Goal: Transaction & Acquisition: Purchase product/service

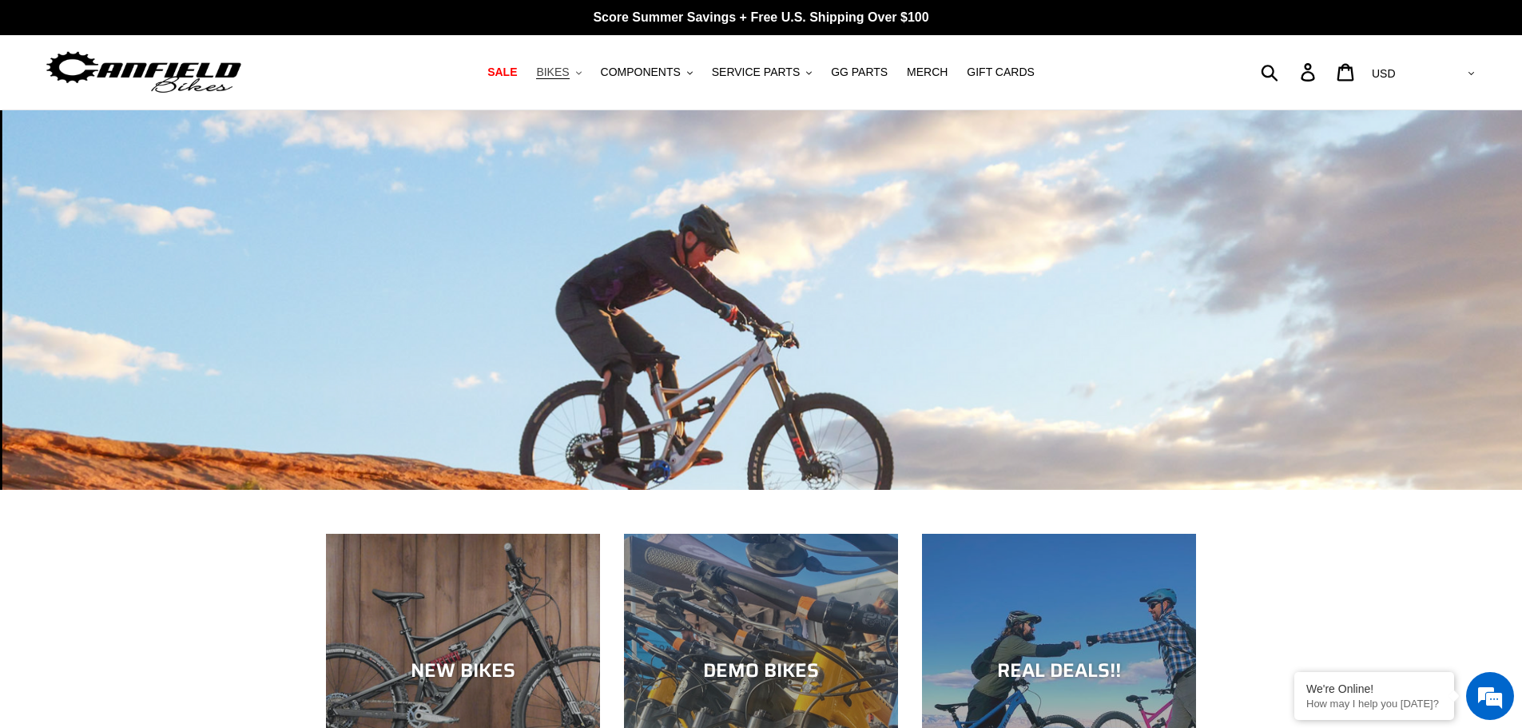
click at [589, 68] on button "BIKES .cls-1{fill:#231f20}" at bounding box center [558, 73] width 61 height 22
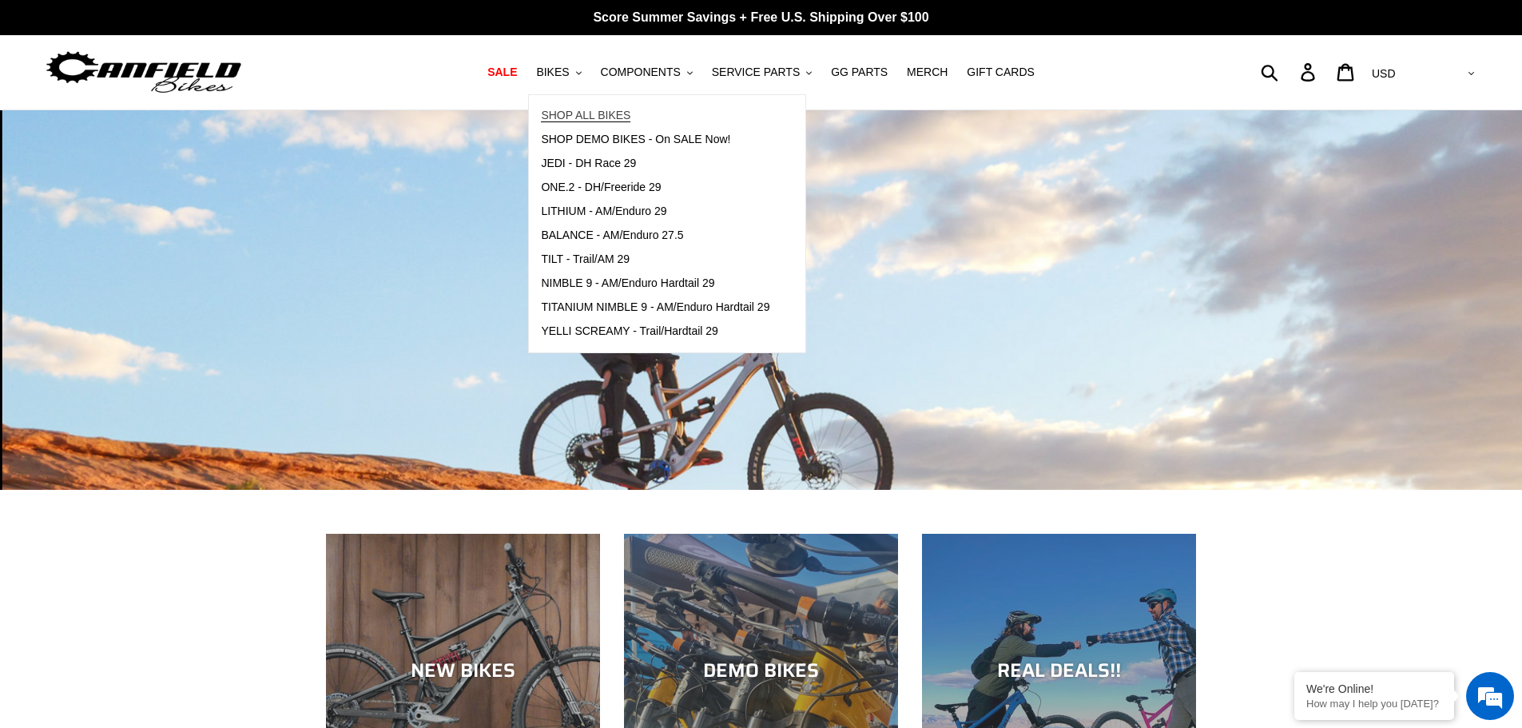
click at [587, 122] on span "SHOP ALL BIKES" at bounding box center [585, 116] width 89 height 14
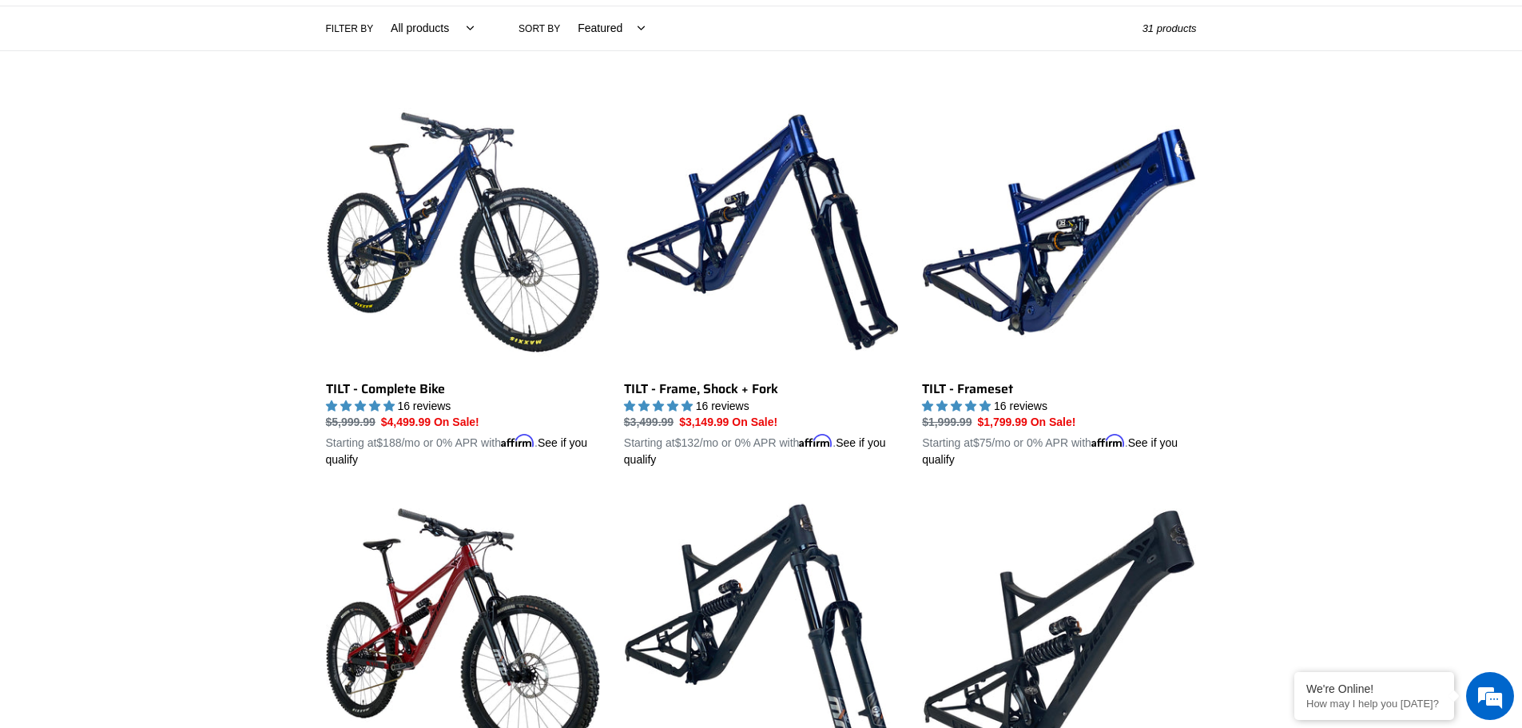
scroll to position [479, 0]
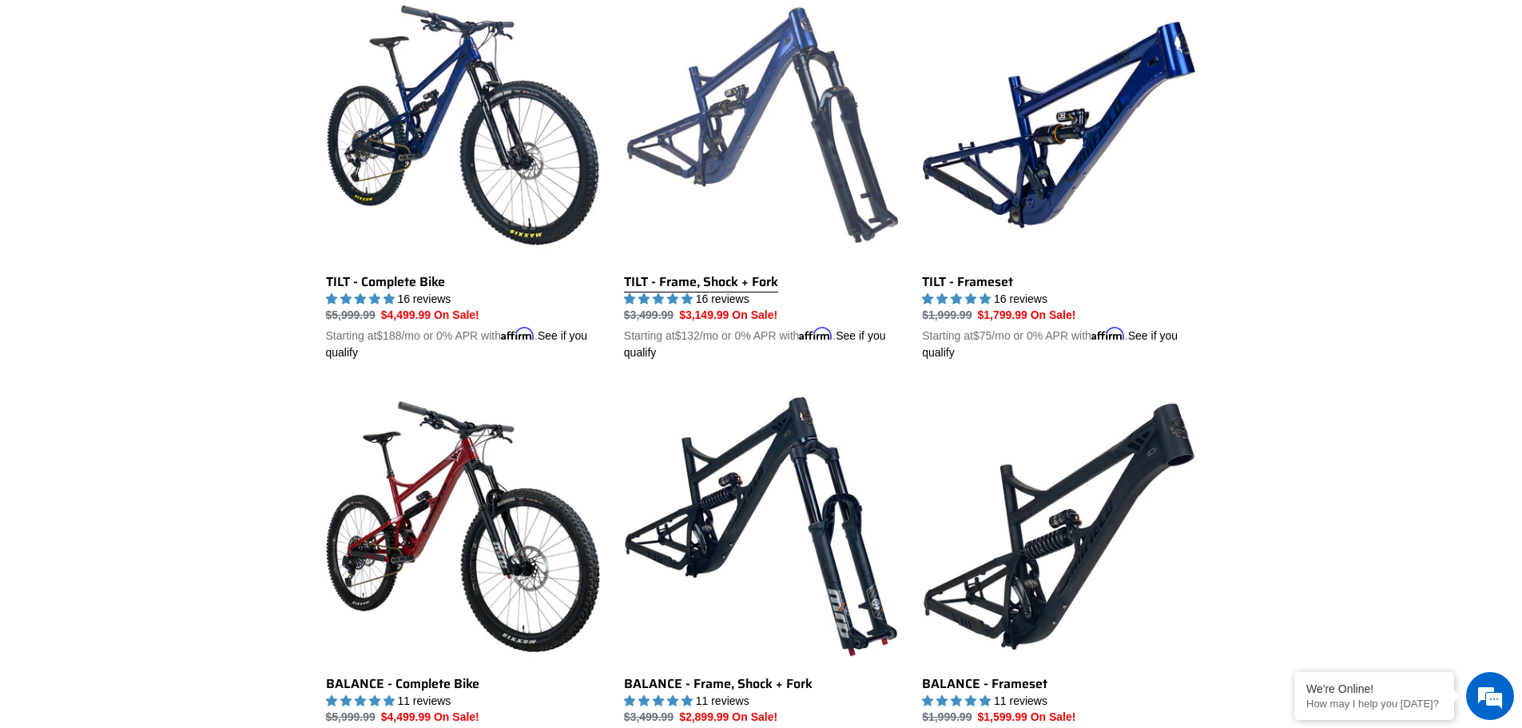
click at [749, 126] on link "TILT - Frame, Shock + Fork" at bounding box center [761, 175] width 274 height 374
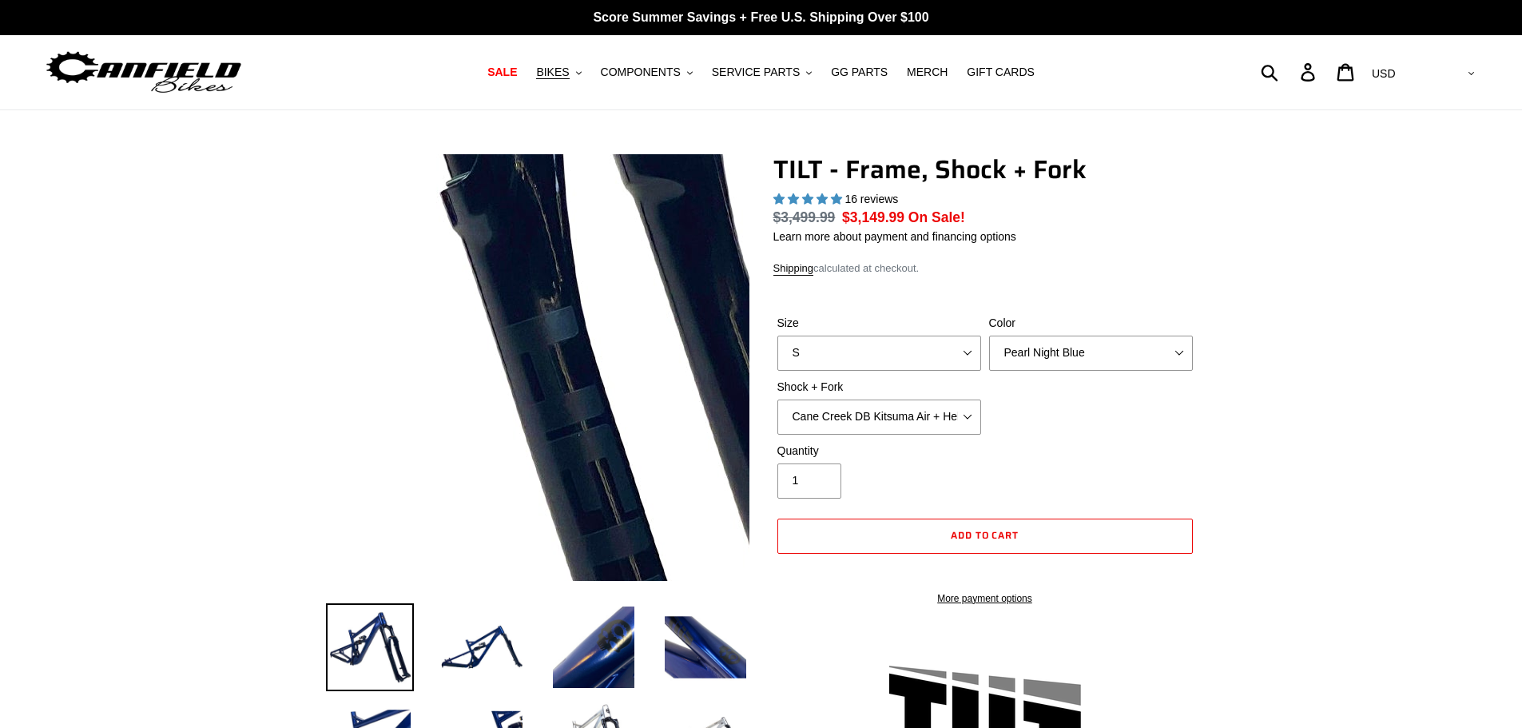
select select "highest-rating"
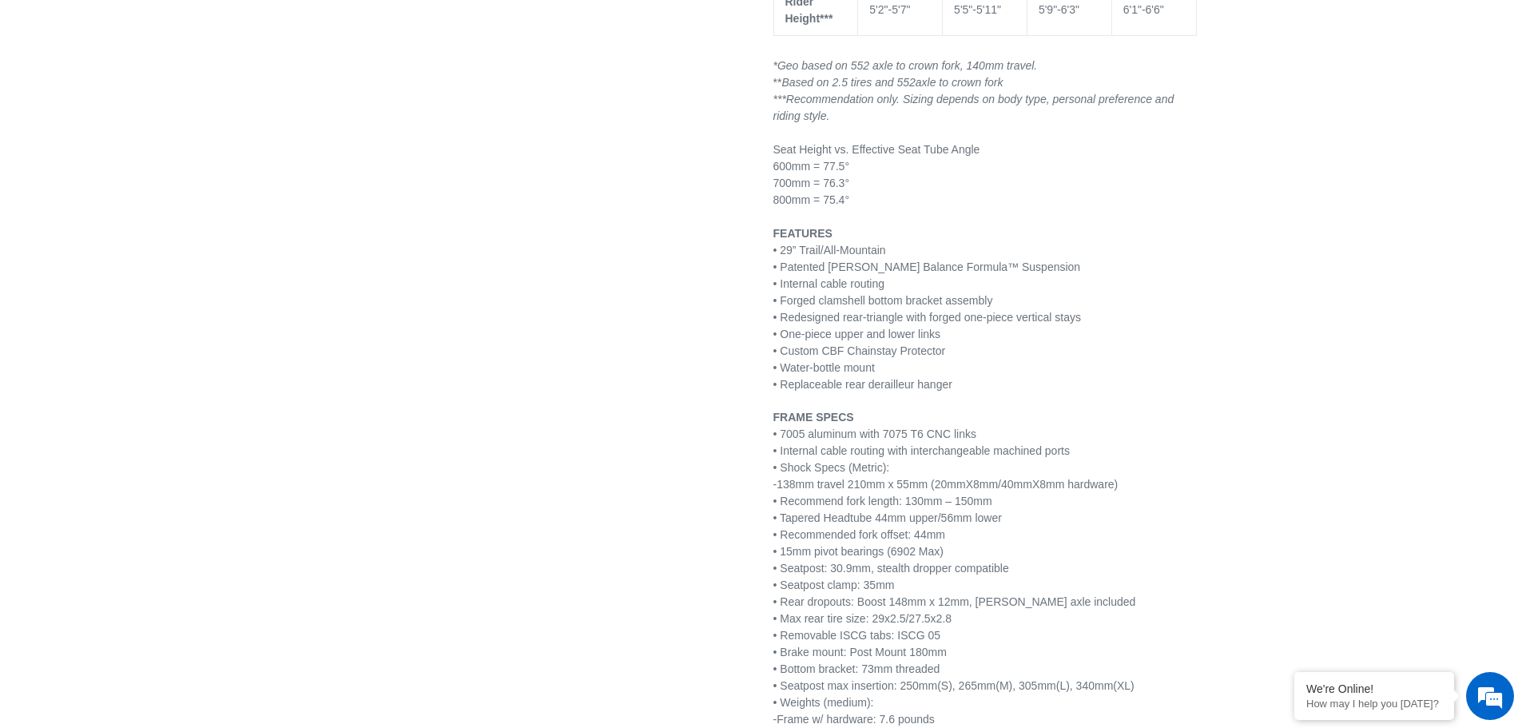
scroll to position [1837, 0]
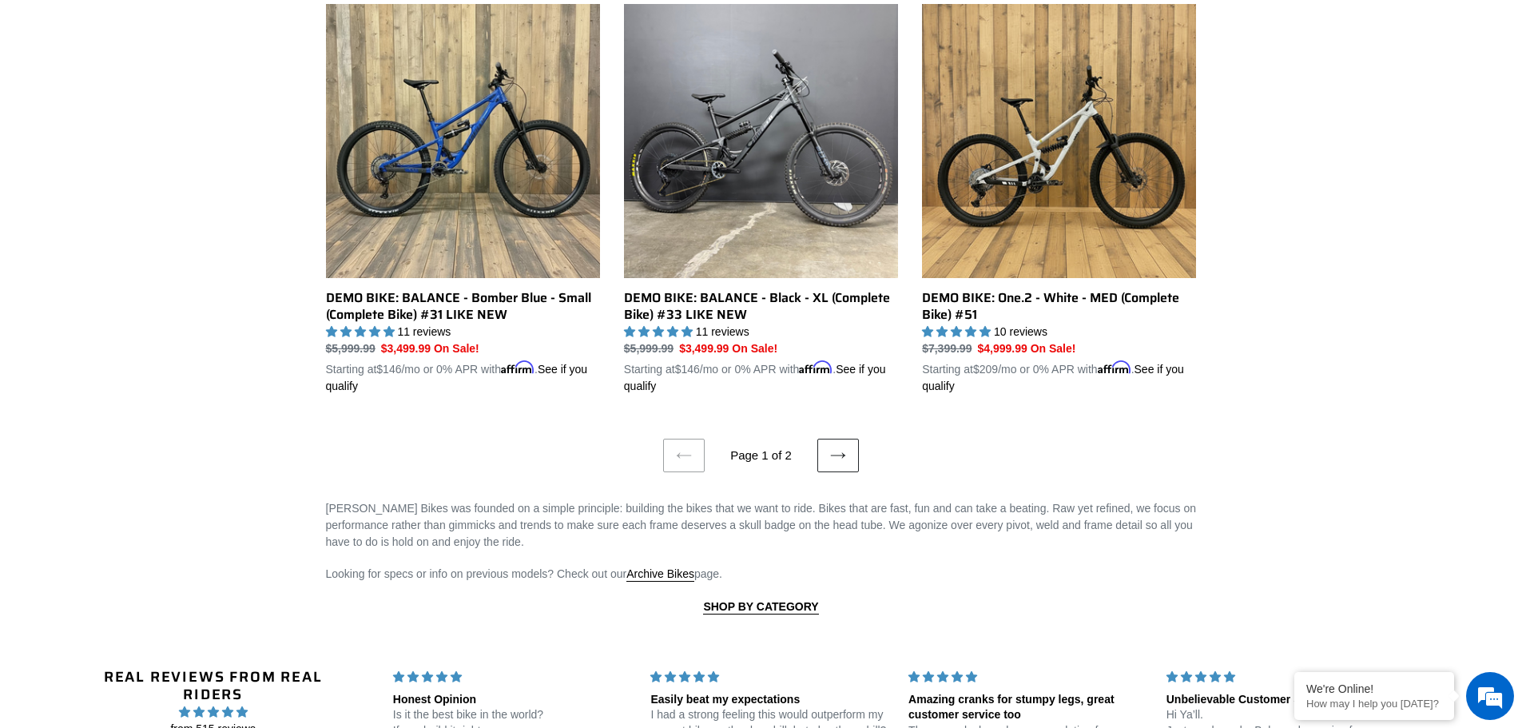
click at [838, 447] on icon at bounding box center [838, 455] width 16 height 16
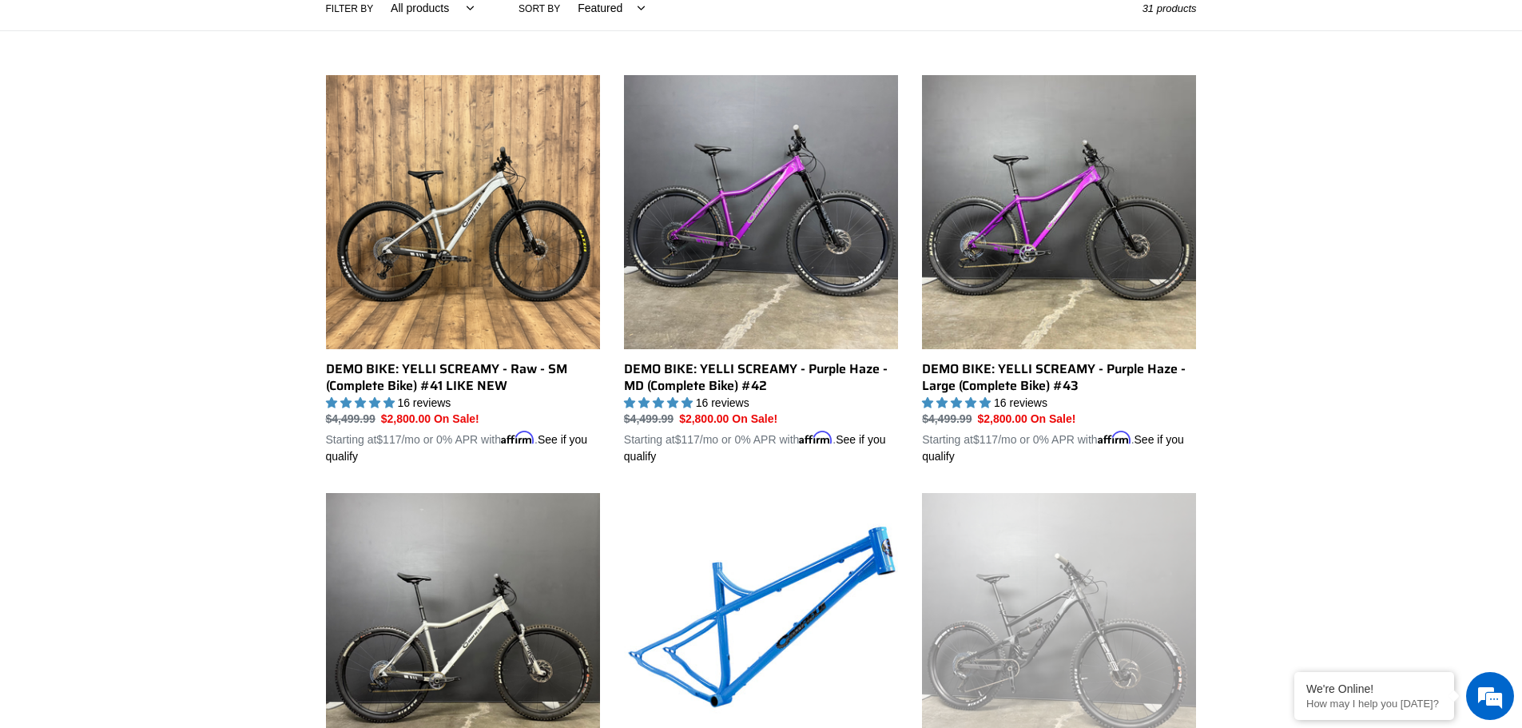
scroll to position [240, 0]
